Goal: Use online tool/utility

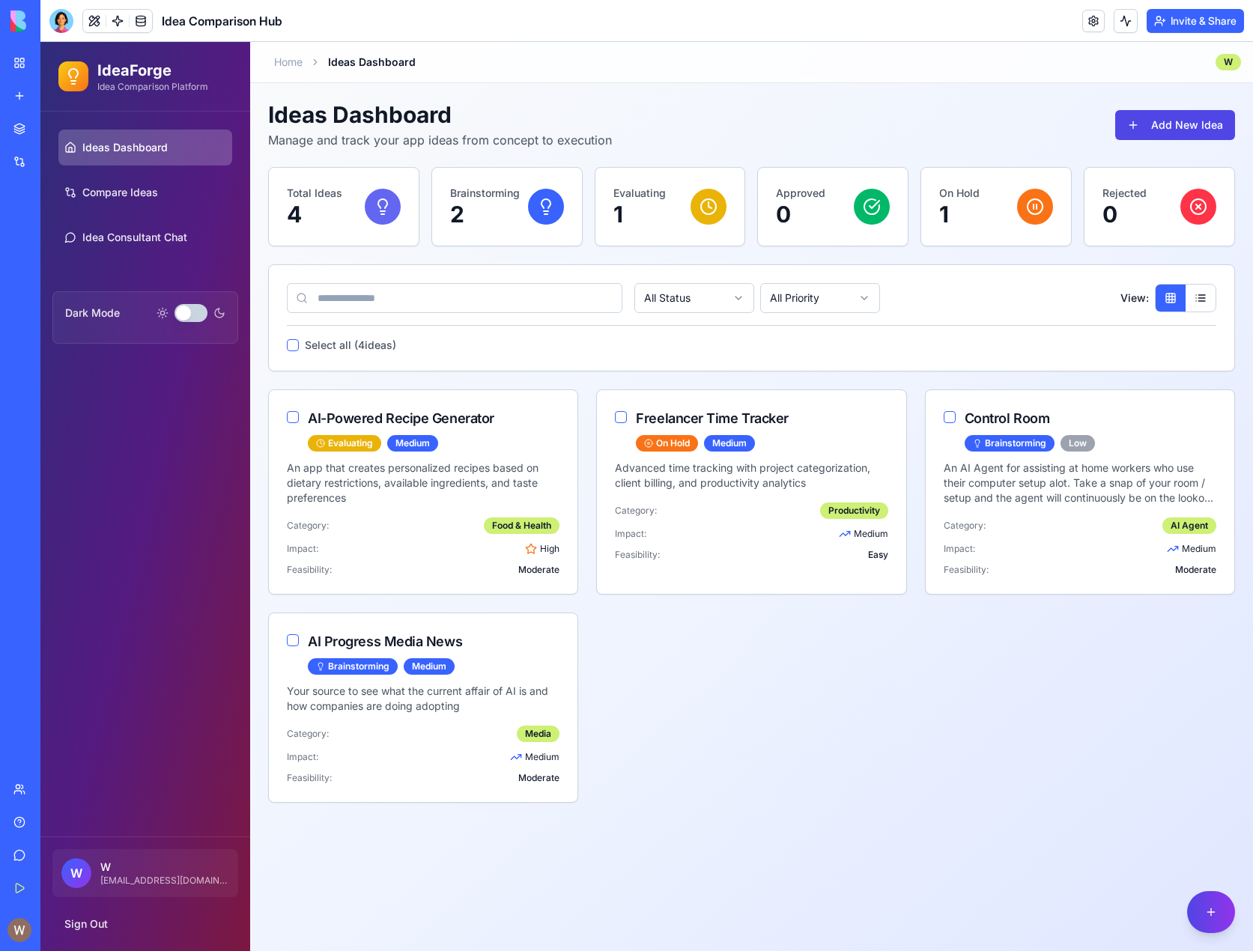
click at [52, 67] on div "My Workspace" at bounding box center [45, 62] width 19 height 15
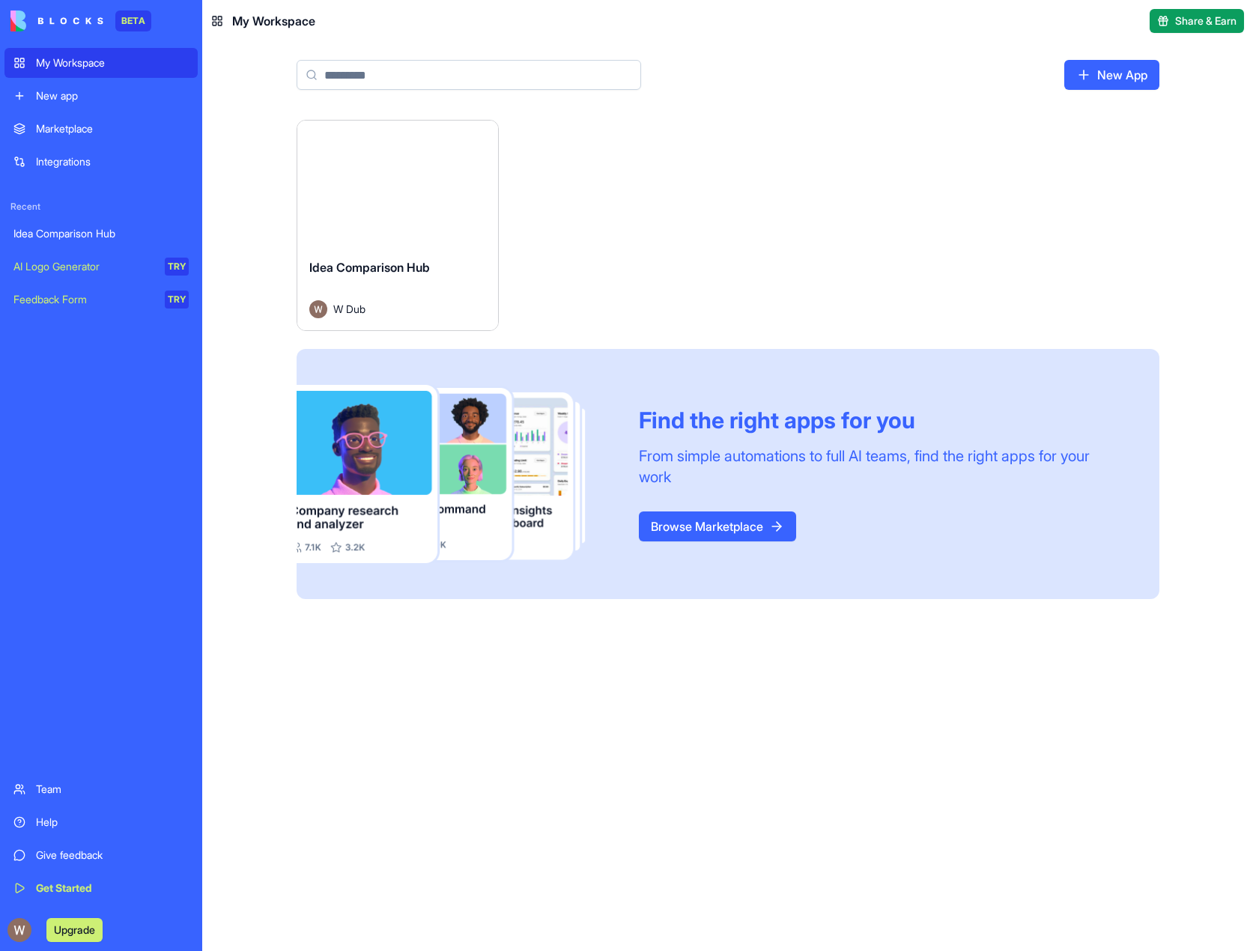
click at [374, 441] on img at bounding box center [456, 474] width 318 height 179
drag, startPoint x: 856, startPoint y: 197, endPoint x: 451, endPoint y: 213, distance: 405.6
click at [856, 198] on div "Launch Idea Comparison Hub W Dub Find the right apps for you From simple automa…" at bounding box center [728, 359] width 863 height 479
click at [371, 223] on div "Launch" at bounding box center [397, 184] width 201 height 126
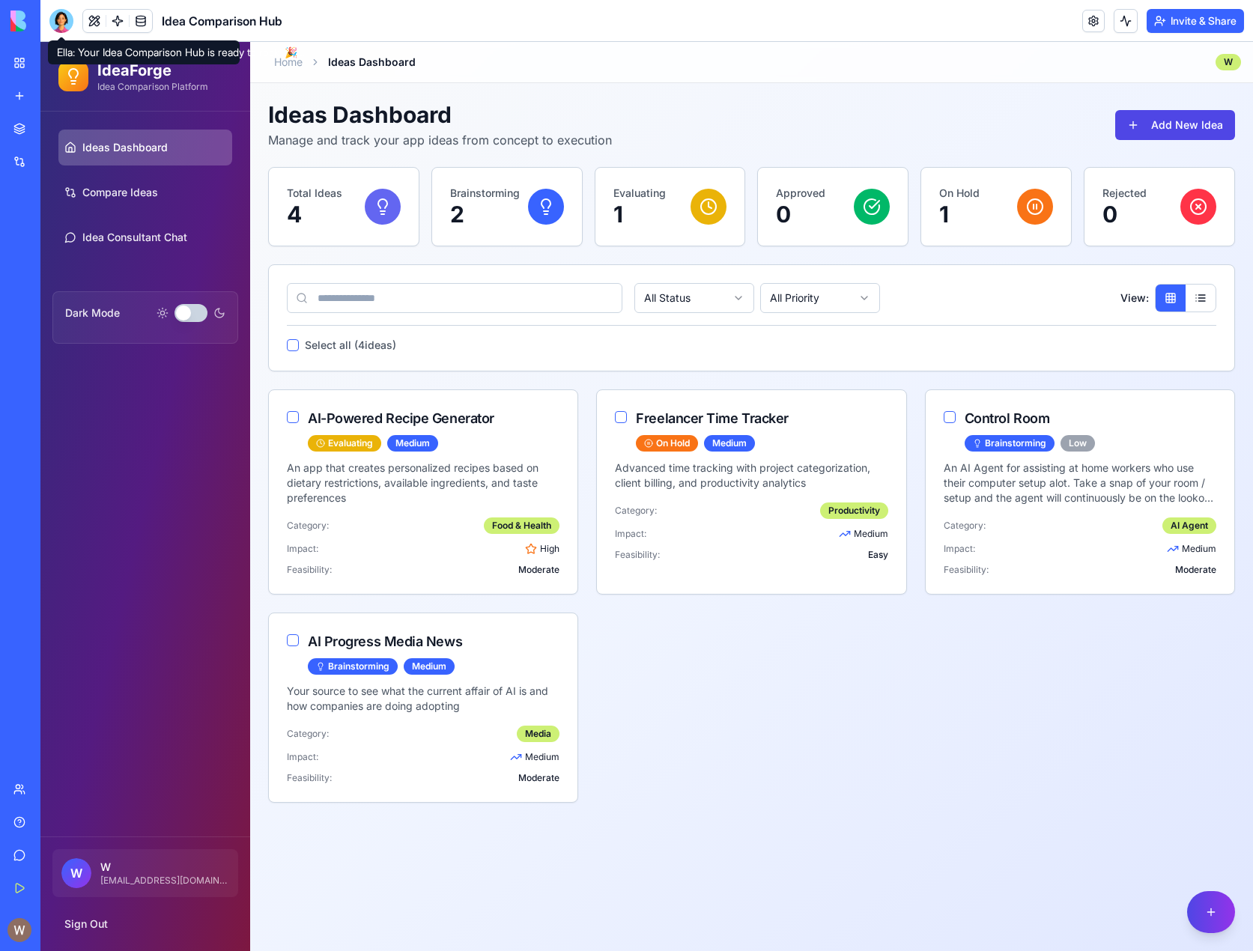
click at [64, 24] on div at bounding box center [61, 21] width 24 height 24
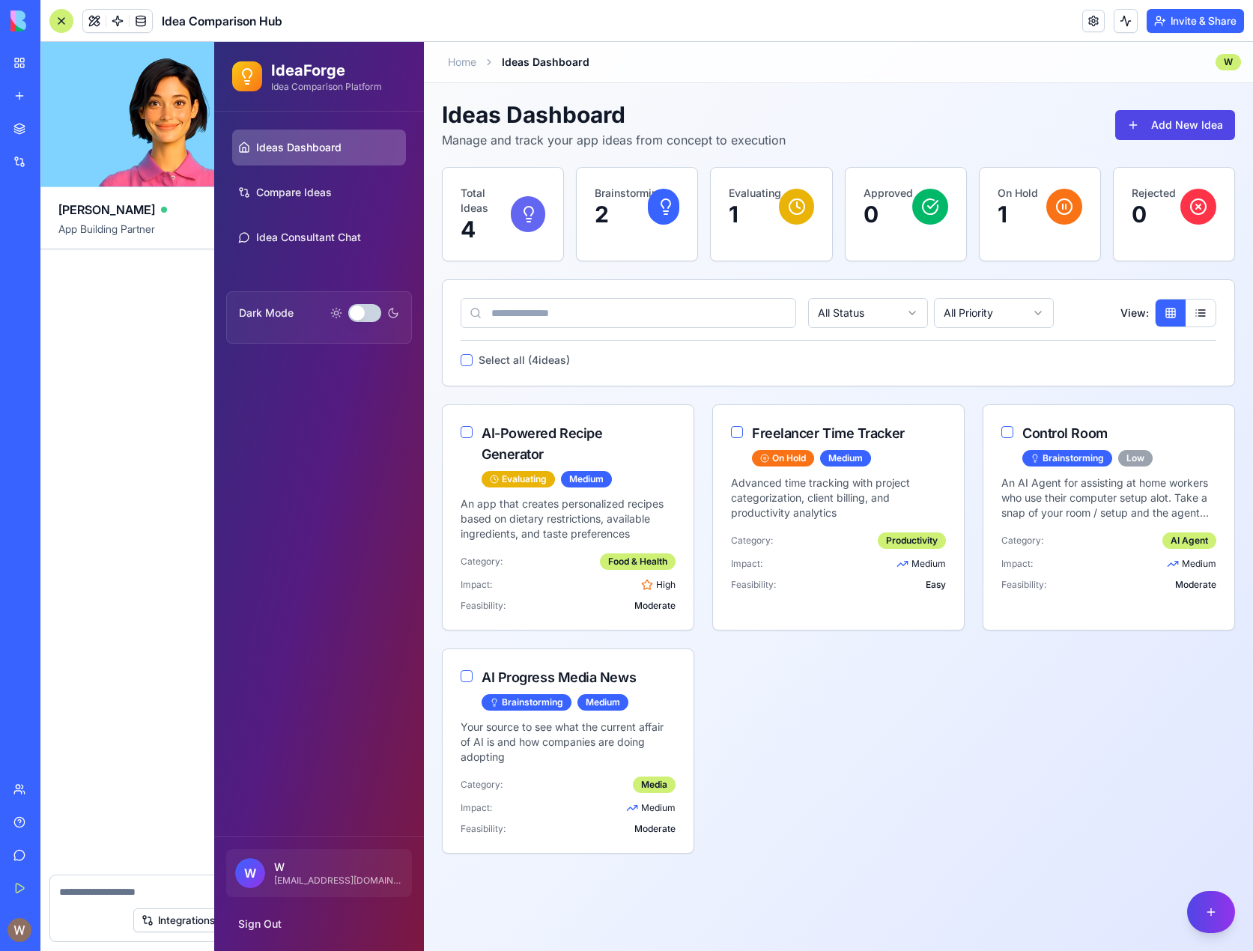
scroll to position [85, 0]
